Goal: Task Accomplishment & Management: Manage account settings

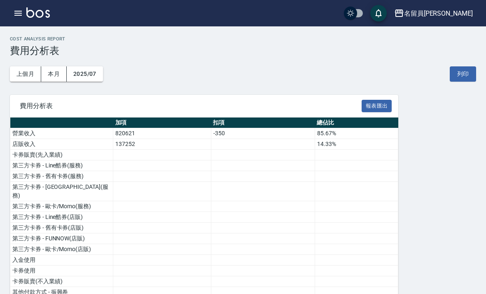
scroll to position [486, 0]
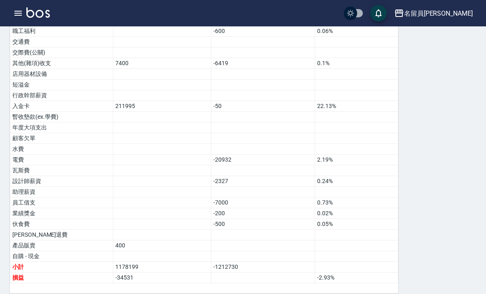
click at [19, 15] on icon "button" at bounding box center [17, 13] width 7 height 5
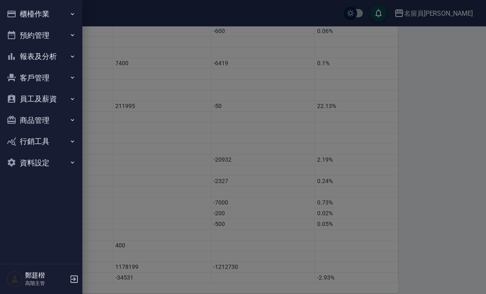
click at [56, 15] on button "櫃檯作業" at bounding box center [41, 13] width 76 height 21
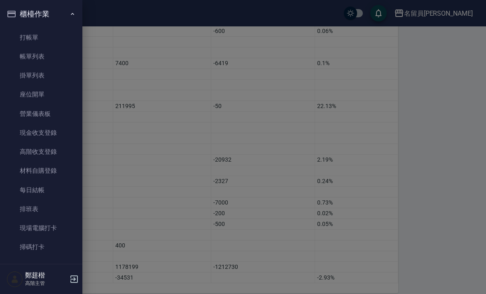
click at [52, 50] on link "帳單列表" at bounding box center [41, 56] width 76 height 19
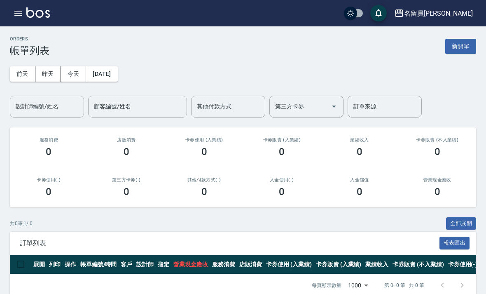
click at [19, 13] on icon "button" at bounding box center [17, 13] width 7 height 5
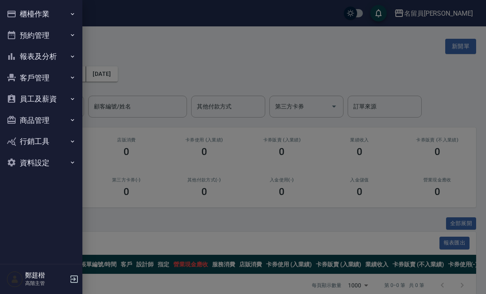
click at [66, 16] on button "櫃檯作業" at bounding box center [41, 13] width 76 height 21
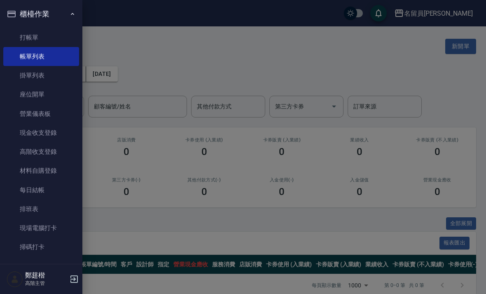
click at [68, 134] on link "現金收支登錄" at bounding box center [41, 132] width 76 height 19
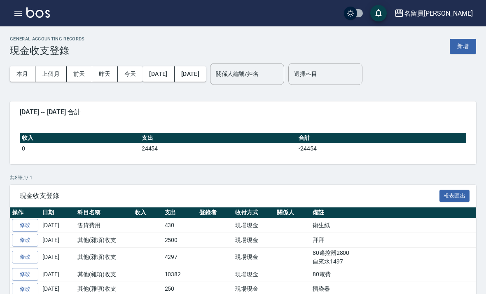
click at [459, 50] on button "新增" at bounding box center [463, 46] width 26 height 15
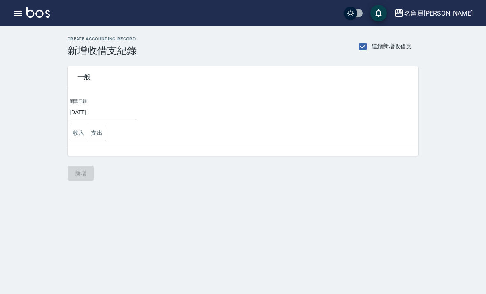
click at [125, 118] on input "[DATE]" at bounding box center [103, 113] width 66 height 14
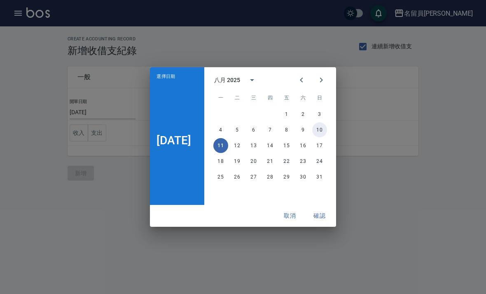
click at [326, 135] on button "10" at bounding box center [319, 129] width 15 height 15
type input "[DATE]"
click at [122, 242] on div "選擇日期 2025年8月10日 八月 2025 一 二 三 四 五 六 日 1 2 3 4 5 6 7 8 9 10 11 12 13 14 15 16 17…" at bounding box center [243, 147] width 486 height 294
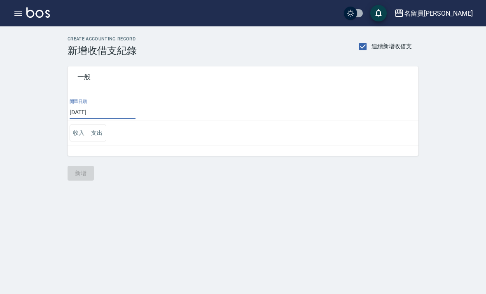
click at [117, 135] on td "收入 支出" at bounding box center [243, 133] width 351 height 26
click at [117, 134] on td "收入 支出" at bounding box center [243, 133] width 351 height 26
click at [96, 131] on button "支出" at bounding box center [97, 132] width 19 height 17
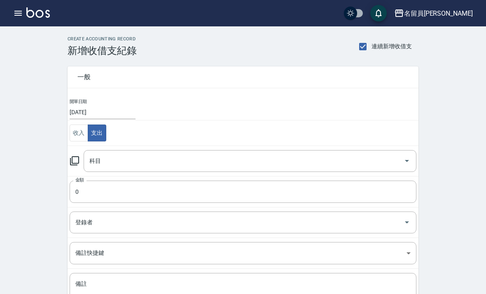
click at [244, 160] on input "科目" at bounding box center [243, 161] width 313 height 14
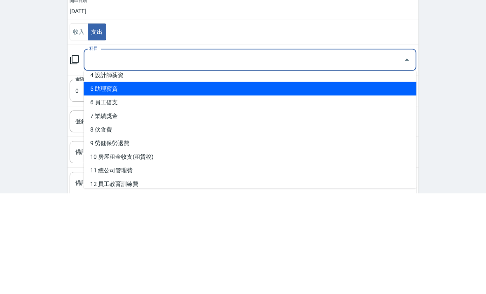
scroll to position [48, 0]
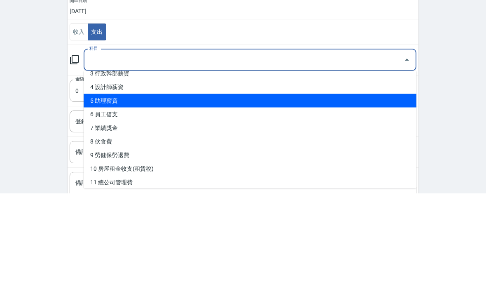
click at [311, 195] on li "5 助理薪資" at bounding box center [250, 202] width 333 height 14
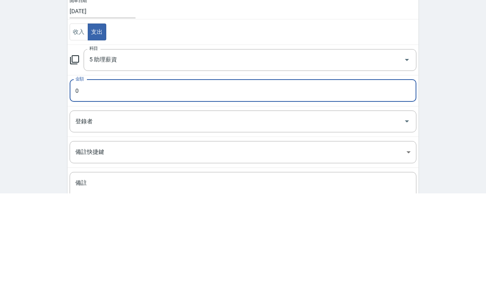
type input "5 助理薪資"
type input "4224"
click at [461, 75] on div "CREATE ACCOUNTING RECORD 新增收借支紀錄 連續新增收借支 一般 開單日期 2025/08/10 收入 支出 科目 5 助理薪資 科目 …" at bounding box center [243, 194] width 486 height 336
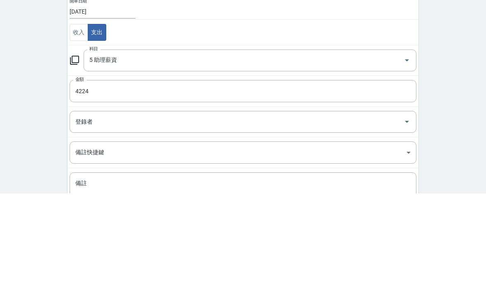
scroll to position [68, 0]
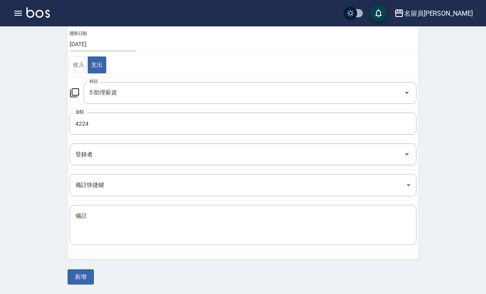
click at [302, 243] on div "x 備註" at bounding box center [243, 225] width 347 height 40
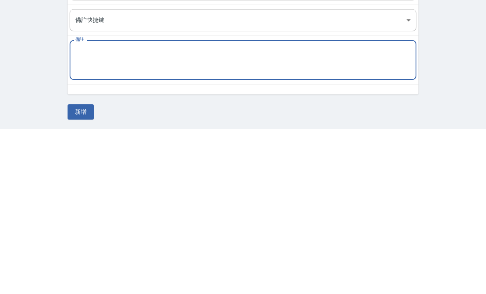
type textarea "ㄜ"
type textarea "余"
click at [449, 87] on div "CREATE ACCOUNTING RECORD 新增收借支紀錄 連續新增收借支 一般 開單日期 2025/08/10 收入 支出 科目 5 助理薪資 科目 …" at bounding box center [243, 126] width 486 height 336
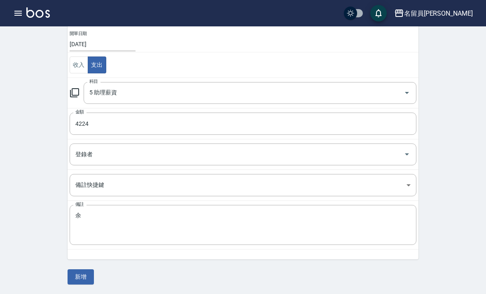
click at [179, 224] on textarea "余" at bounding box center [243, 225] width 336 height 26
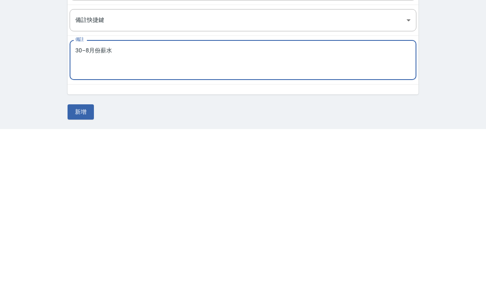
type textarea "30–8月份薪水"
click at [469, 92] on div "CREATE ACCOUNTING RECORD 新增收借支紀錄 連續新增收借支 一般 開單日期 2025/08/10 收入 支出 科目 5 助理薪資 科目 …" at bounding box center [243, 126] width 486 height 336
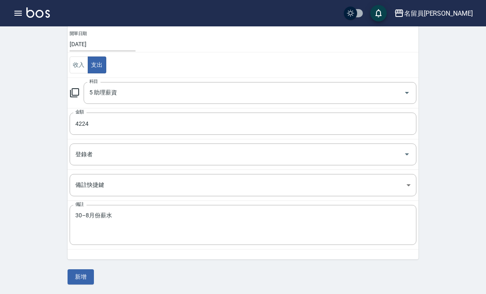
click at [85, 276] on button "新增" at bounding box center [81, 276] width 26 height 15
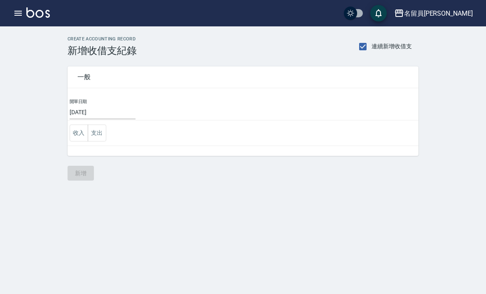
click at [98, 131] on button "支出" at bounding box center [97, 132] width 19 height 17
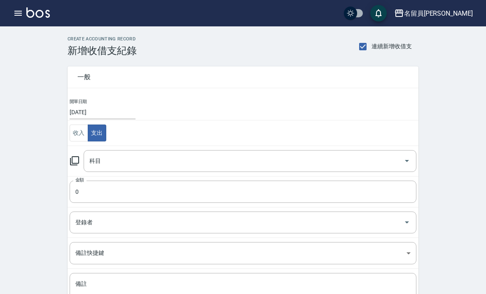
click at [302, 159] on input "科目" at bounding box center [243, 161] width 313 height 14
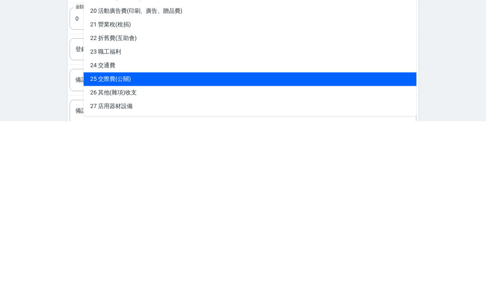
scroll to position [293, 0]
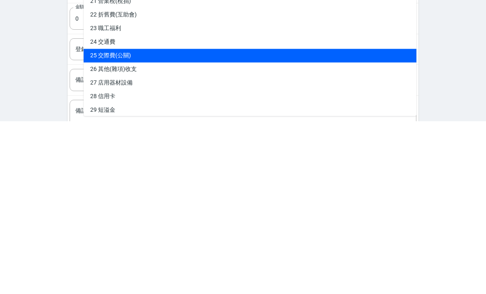
click at [326, 236] on li "26 其他(雜項)收支" at bounding box center [250, 243] width 333 height 14
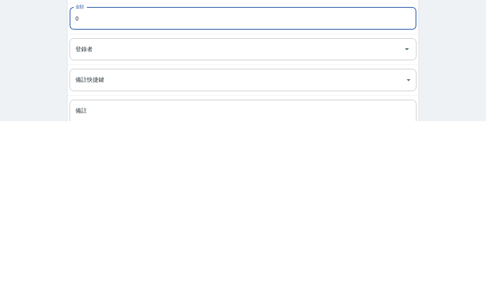
type input "26 其他(雜項)收支"
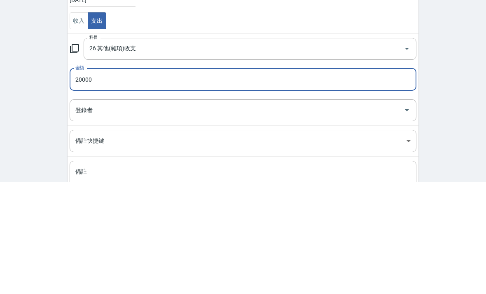
type input "20000"
click at [458, 108] on div "CREATE ACCOUNTING RECORD 新增收借支紀錄 連續新增收借支 一般 開單日期 2025/08/10 收入 支出 科目 26 其他(雜項)收…" at bounding box center [243, 194] width 486 height 336
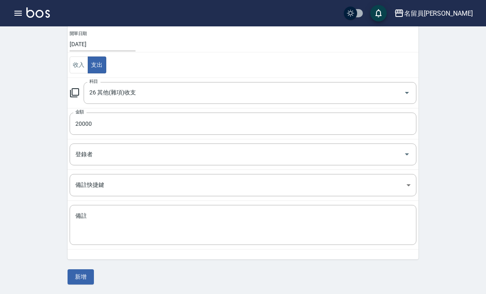
click at [328, 228] on textarea "備註" at bounding box center [243, 225] width 336 height 26
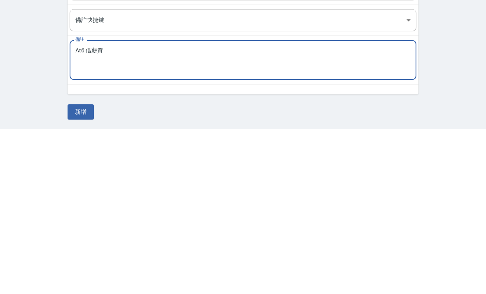
type textarea "At6 借薪資"
click at [465, 74] on div "CREATE ACCOUNTING RECORD 新增收借支紀錄 連續新增收借支 一般 開單日期 2025/08/10 收入 支出 科目 26 其他(雜項)收…" at bounding box center [243, 126] width 486 height 336
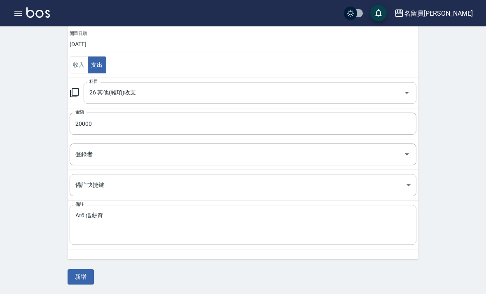
click at [87, 281] on button "新增" at bounding box center [81, 276] width 26 height 15
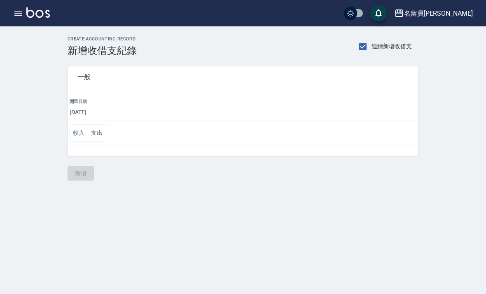
click at [18, 12] on icon "button" at bounding box center [17, 13] width 7 height 5
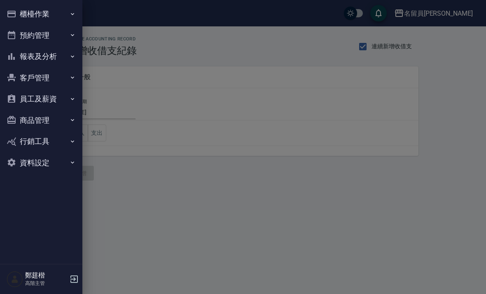
click at [61, 60] on button "報表及分析" at bounding box center [41, 56] width 76 height 21
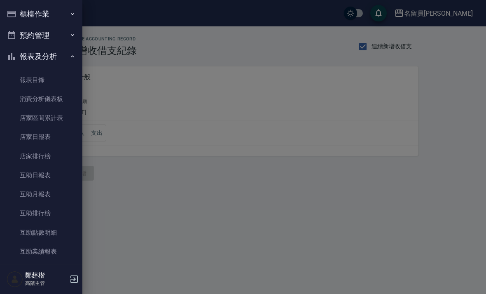
click at [59, 133] on link "店家日報表" at bounding box center [41, 136] width 76 height 19
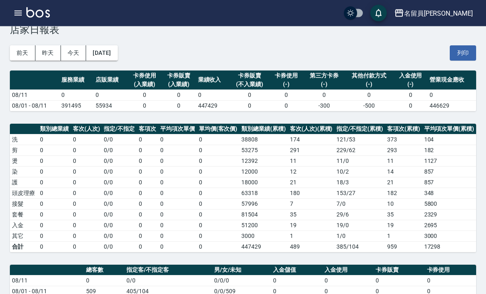
scroll to position [17, 0]
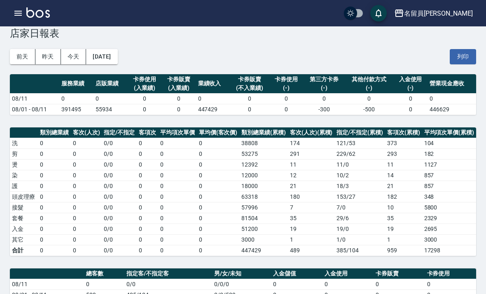
click at [43, 52] on button "昨天" at bounding box center [48, 56] width 26 height 15
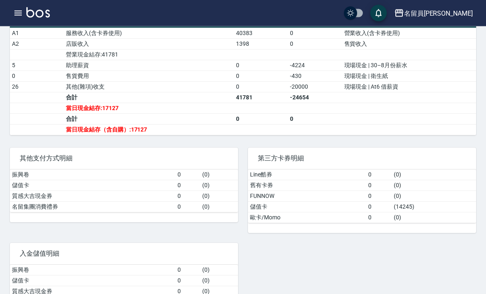
scroll to position [313, 0]
